Goal: Task Accomplishment & Management: Manage account settings

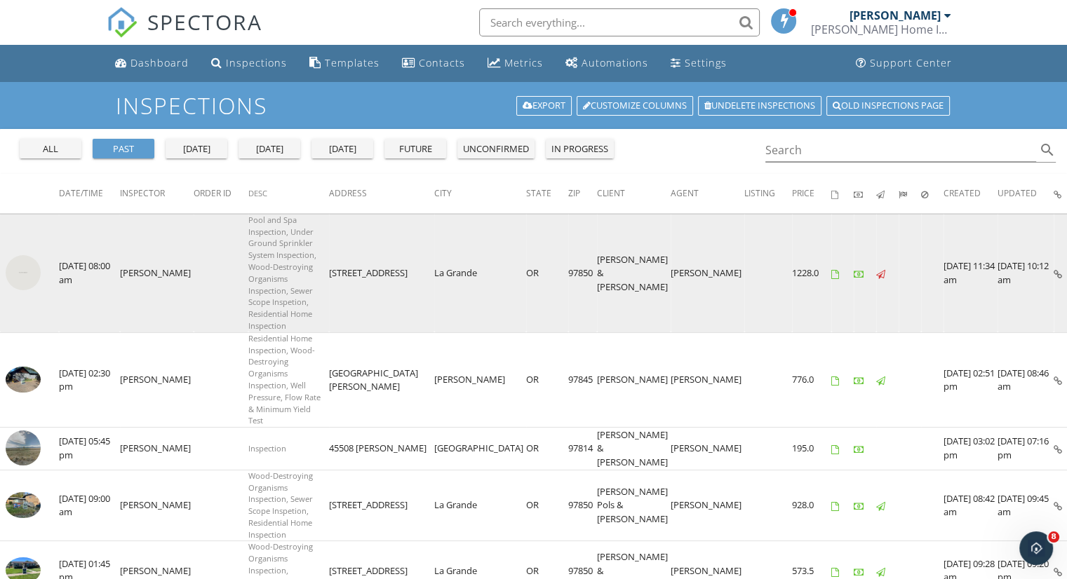
click at [27, 277] on img at bounding box center [23, 272] width 35 height 35
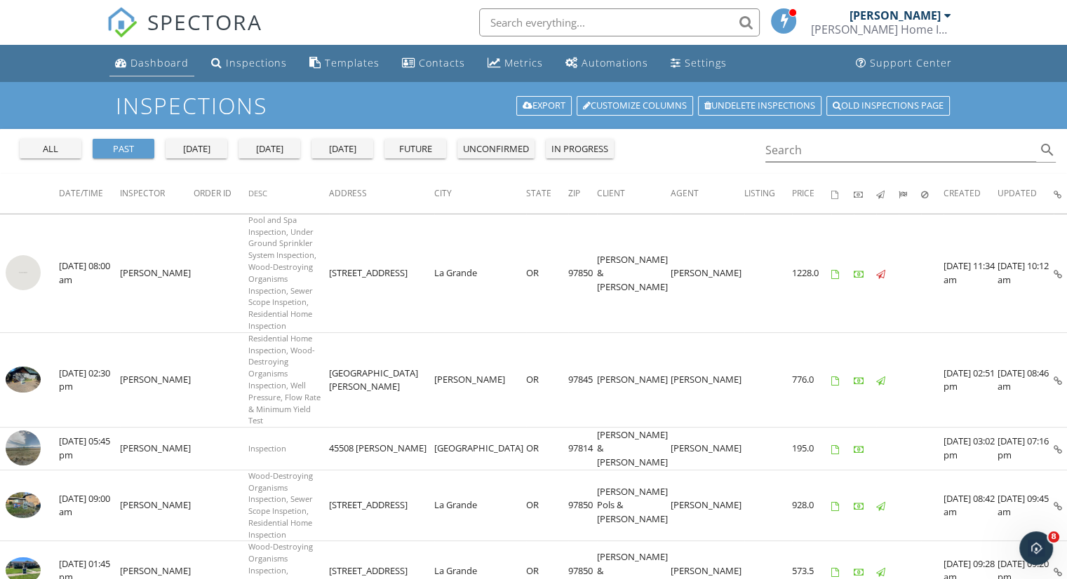
click at [170, 64] on div "Dashboard" at bounding box center [159, 62] width 58 height 13
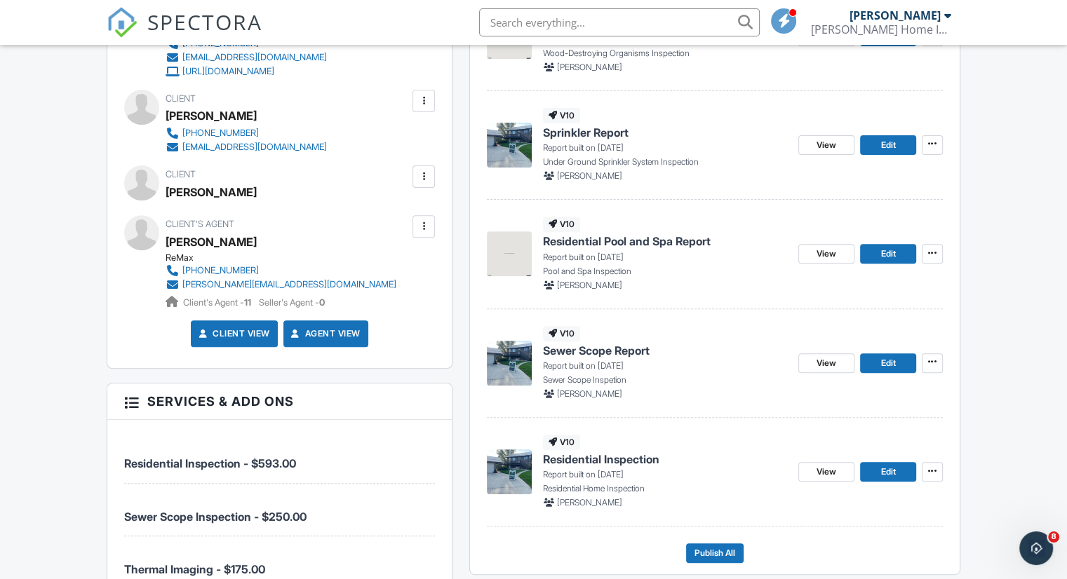
scroll to position [464, 0]
click at [892, 365] on span "Edit" at bounding box center [887, 363] width 15 height 14
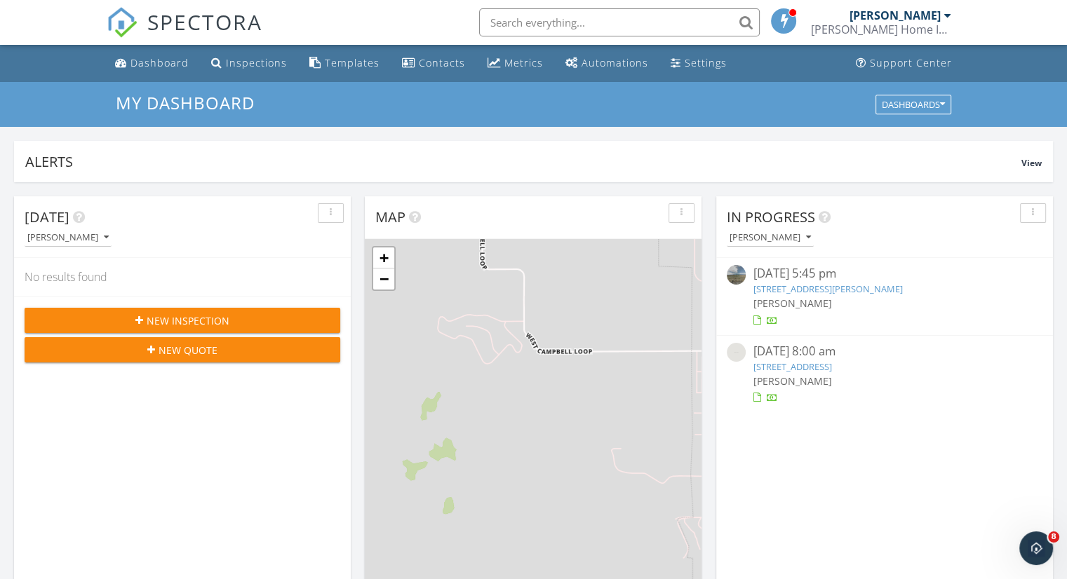
click at [797, 369] on link "[STREET_ADDRESS]" at bounding box center [792, 367] width 79 height 13
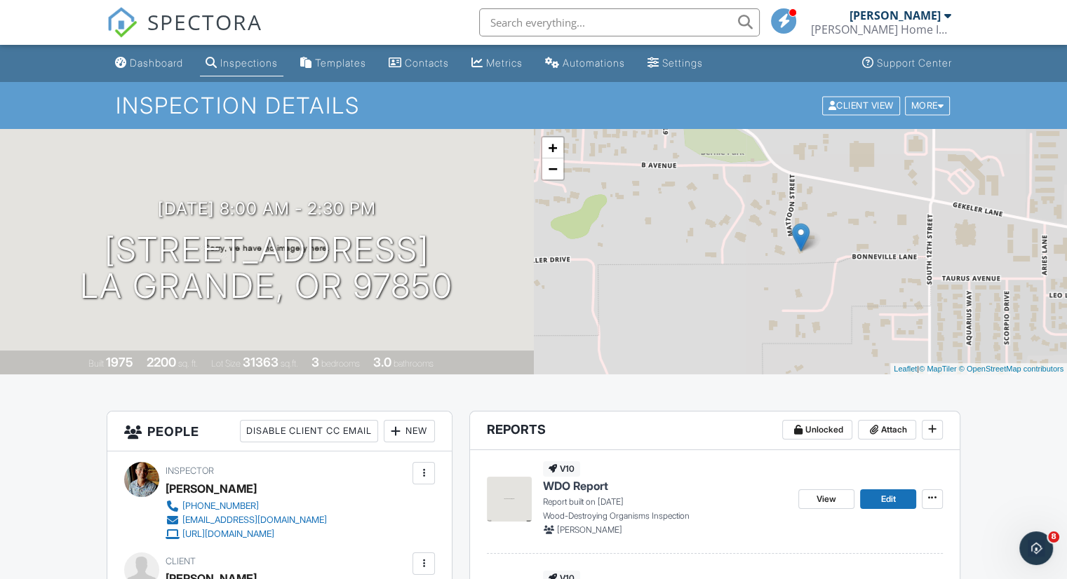
click at [236, 62] on div "Inspections" at bounding box center [249, 63] width 58 height 12
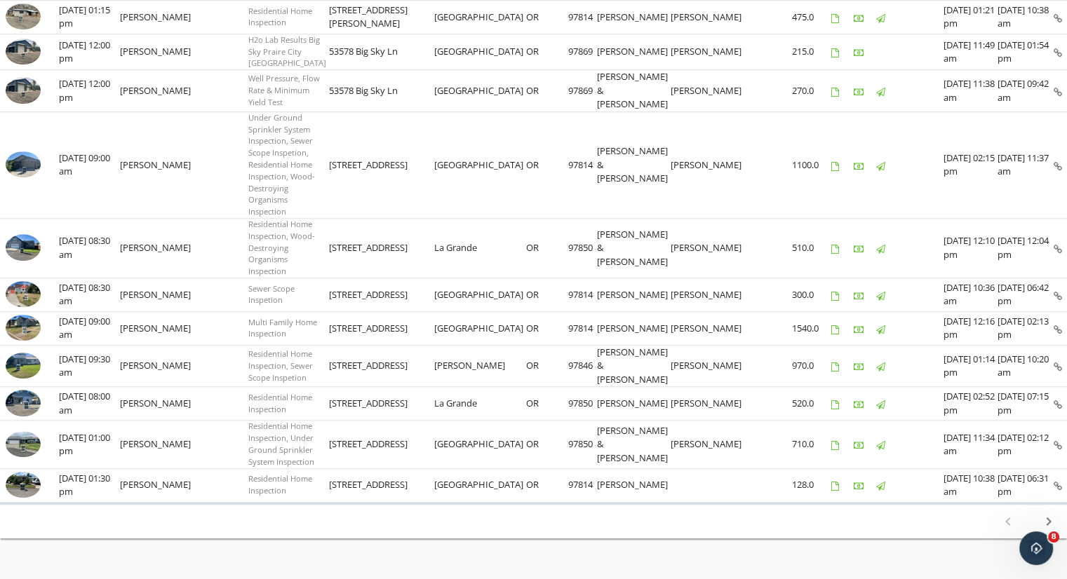
scroll to position [1171, 0]
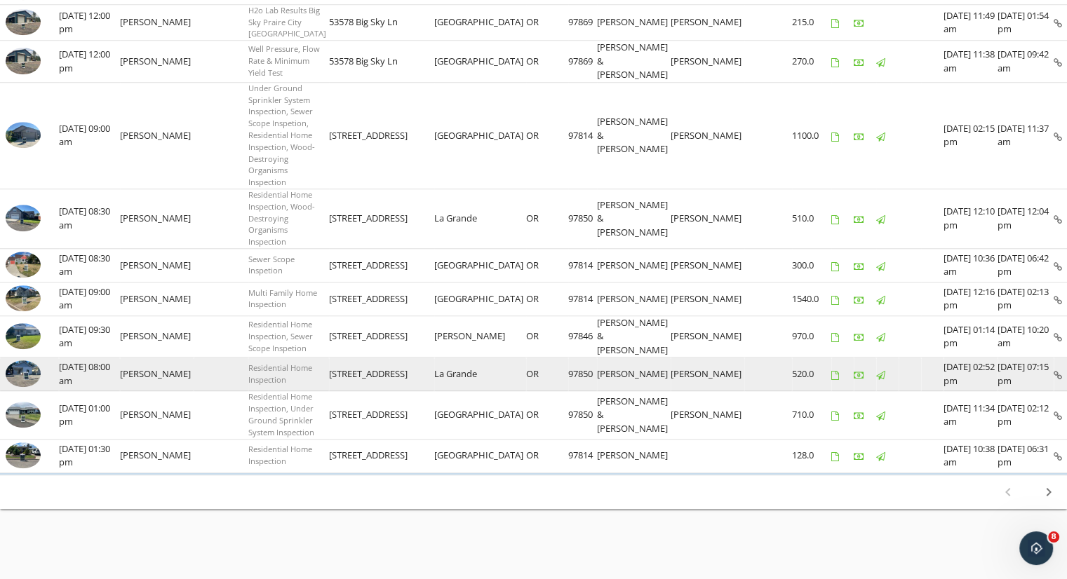
click at [22, 364] on img at bounding box center [23, 374] width 35 height 27
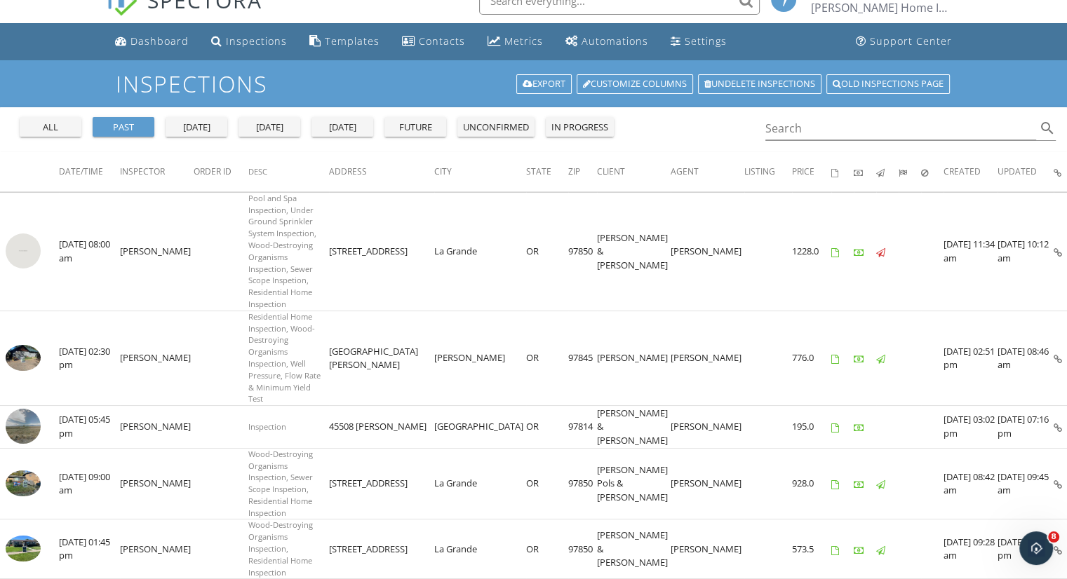
scroll to position [0, 0]
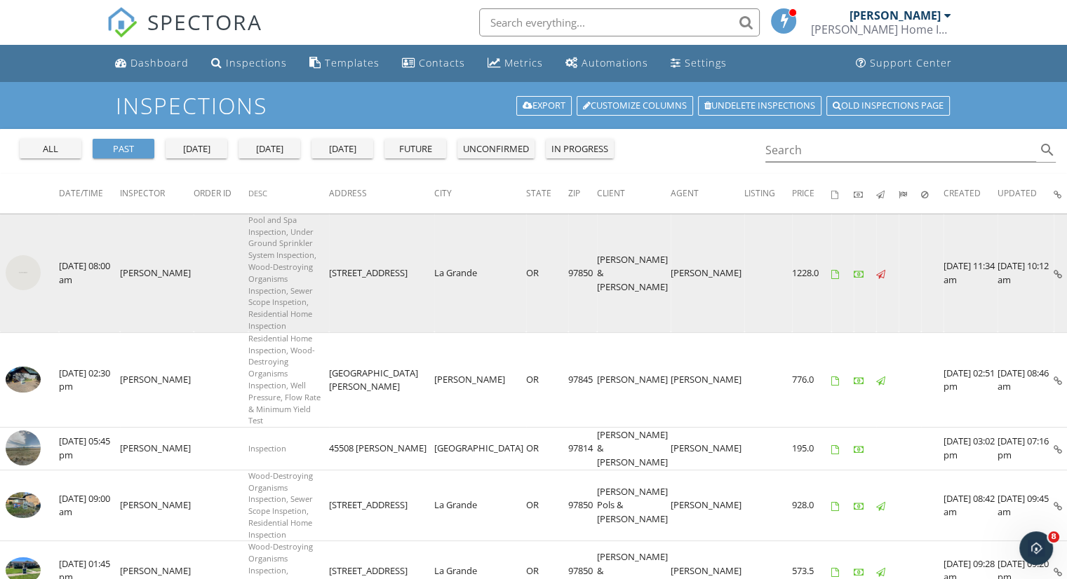
click at [27, 268] on img at bounding box center [23, 272] width 35 height 35
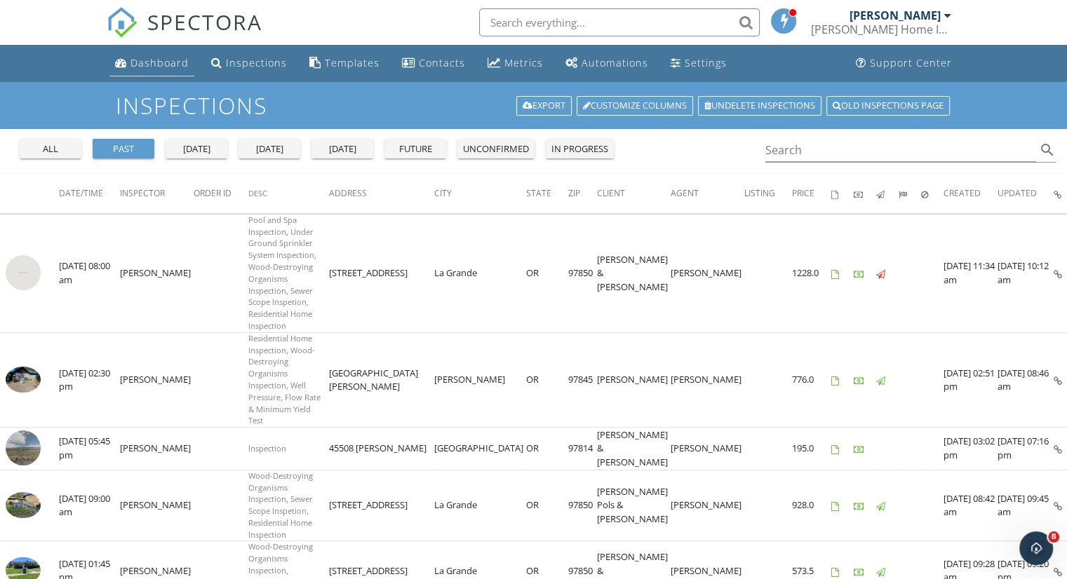
click at [170, 65] on div "Dashboard" at bounding box center [159, 62] width 58 height 13
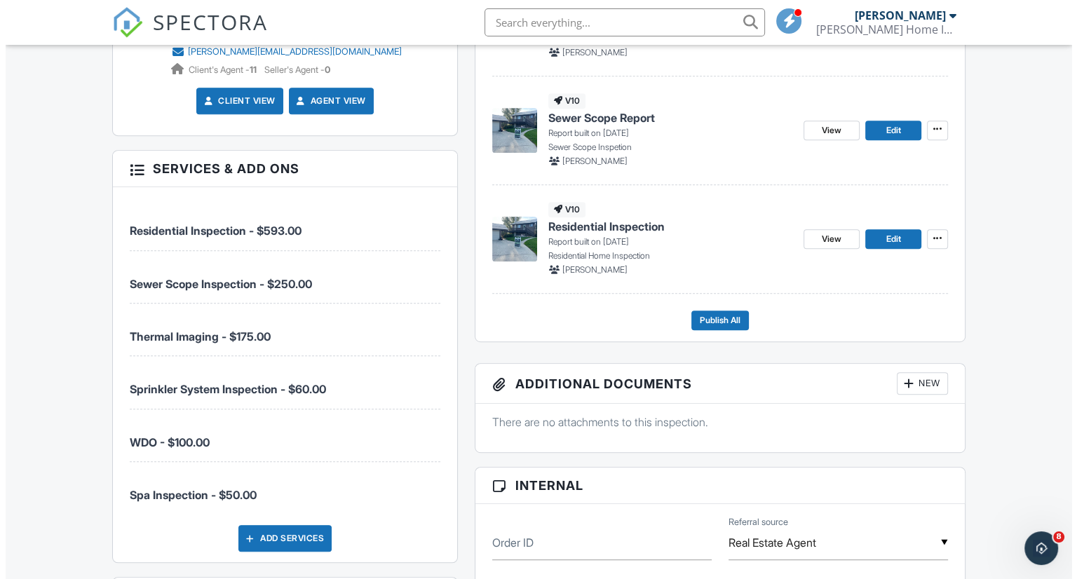
scroll to position [730, 0]
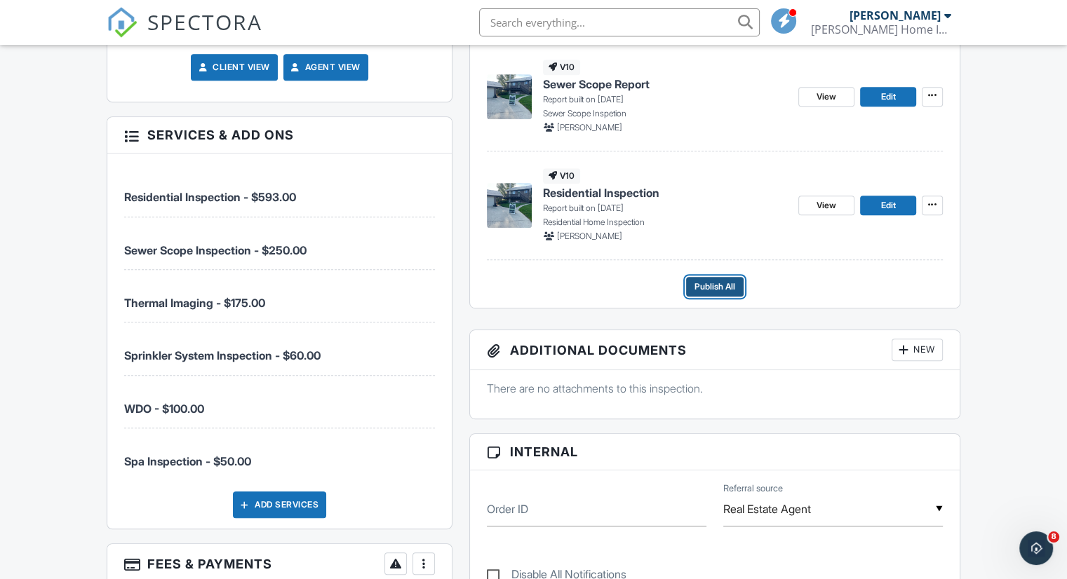
click at [713, 283] on span "Publish All" at bounding box center [714, 287] width 41 height 14
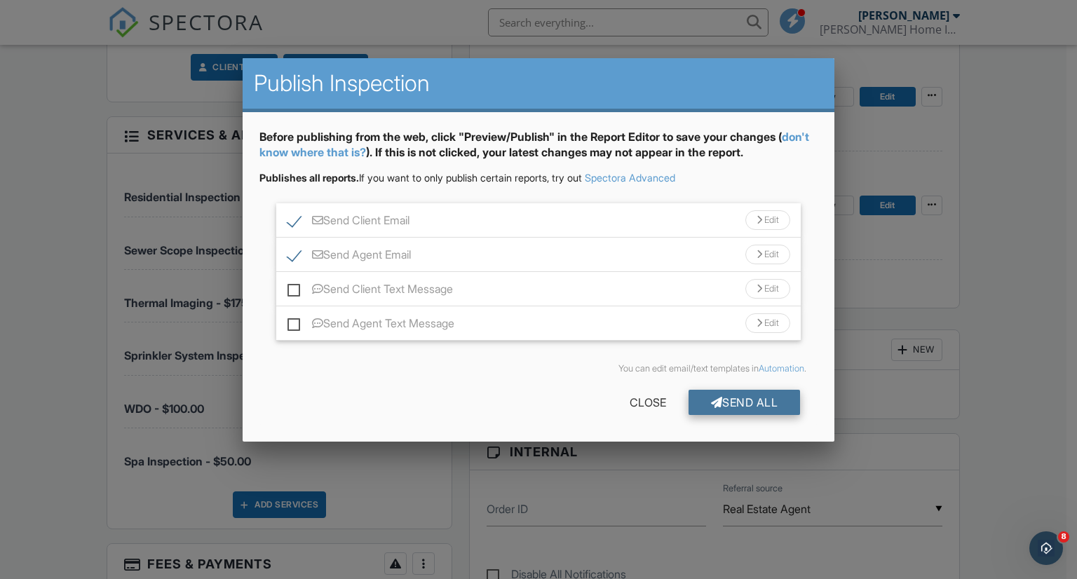
click at [753, 403] on div "Send All" at bounding box center [745, 402] width 112 height 25
